Goal: Register for event/course

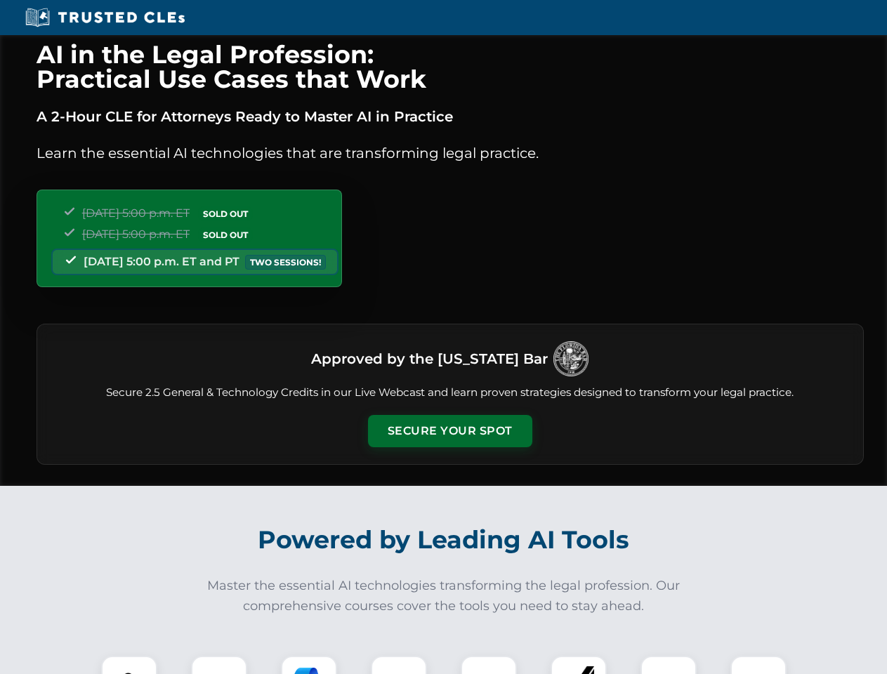
click at [449, 431] on button "Secure Your Spot" at bounding box center [450, 431] width 164 height 32
click at [129, 665] on img at bounding box center [129, 684] width 41 height 41
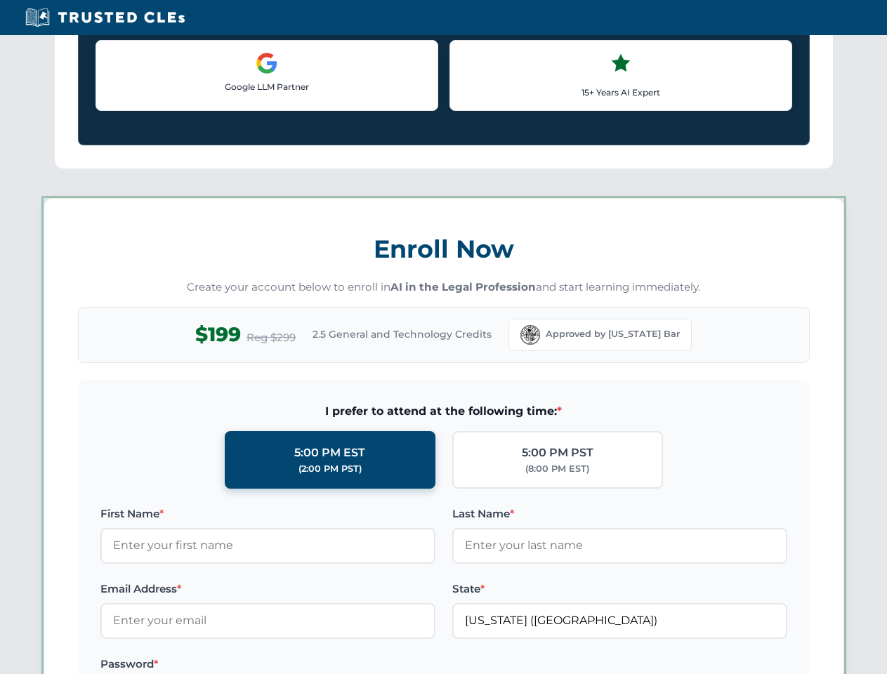
click at [309, 665] on label "Password *" at bounding box center [267, 664] width 335 height 17
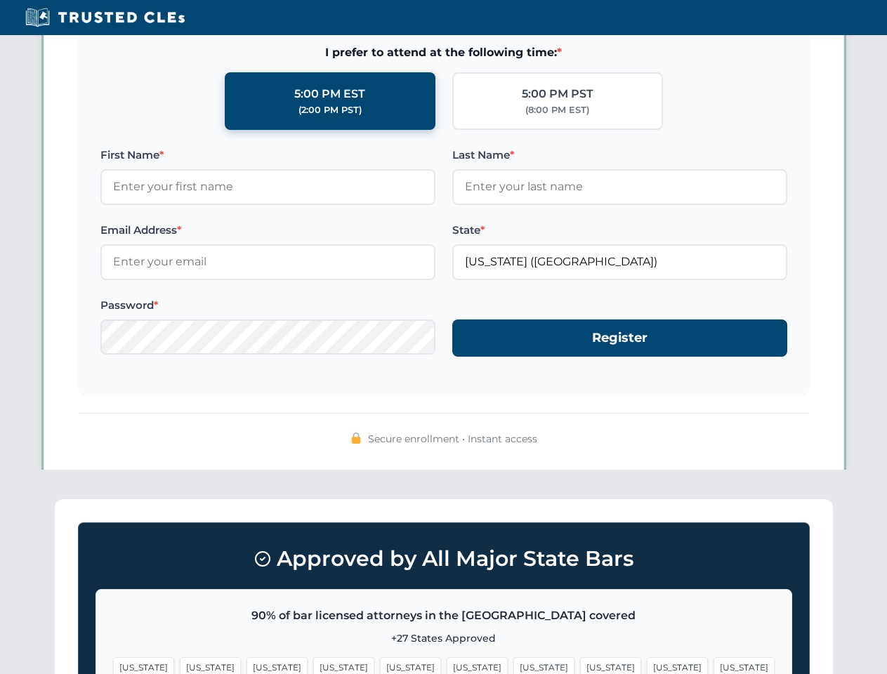
click at [647, 665] on span "[US_STATE]" at bounding box center [677, 667] width 61 height 20
